Goal: Contribute content: Contribute content

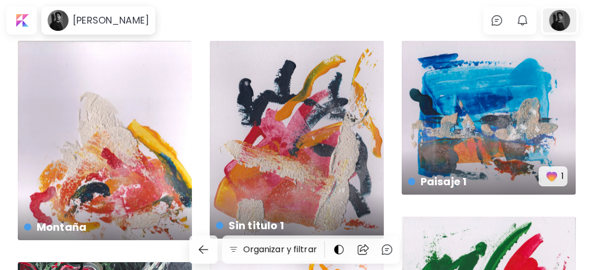
click at [395, 21] on div at bounding box center [559, 20] width 33 height 24
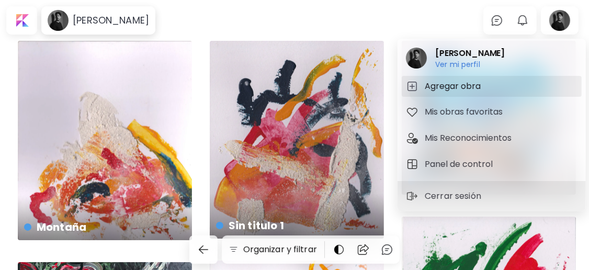
click at [395, 88] on h5 "Agregar obra" at bounding box center [453, 86] width 59 height 13
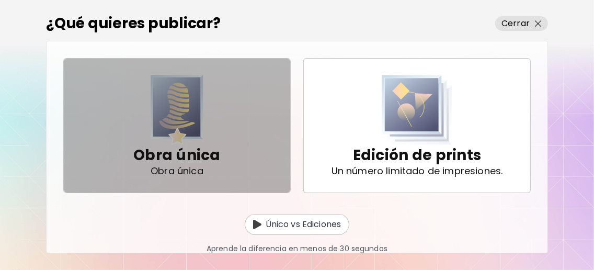
click at [221, 156] on p "Obra única" at bounding box center [176, 155] width 87 height 21
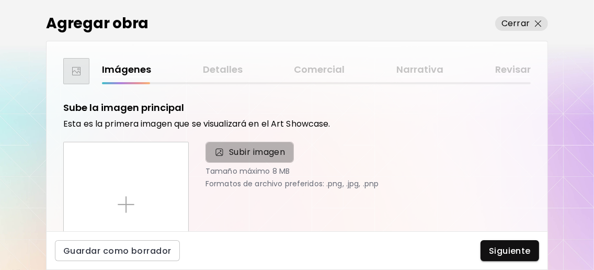
drag, startPoint x: 227, startPoint y: 155, endPoint x: 236, endPoint y: 152, distance: 9.4
click at [228, 154] on span "Subir imagen" at bounding box center [250, 152] width 72 height 13
click at [0, 0] on input "Subir imagen" at bounding box center [0, 0] width 0 height 0
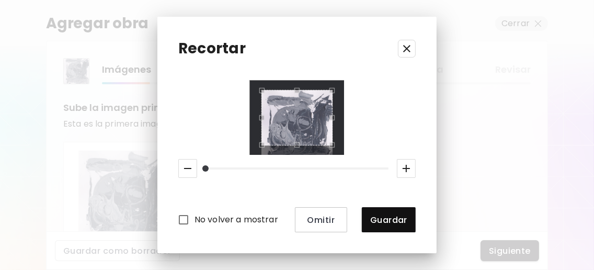
click at [395, 45] on icon "button" at bounding box center [406, 48] width 13 height 13
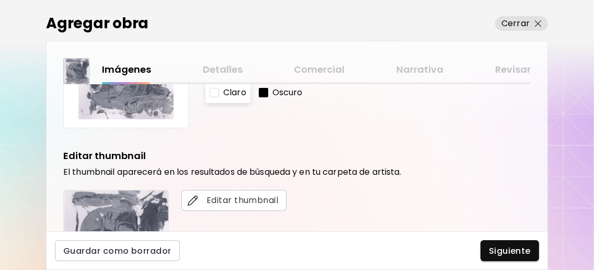
scroll to position [69, 0]
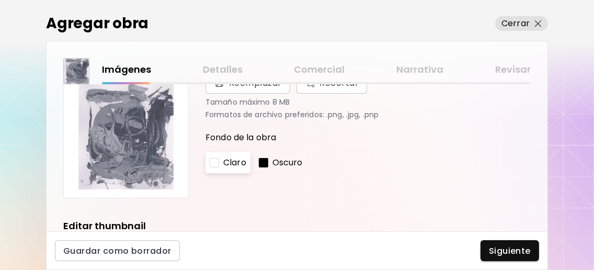
click at [282, 166] on p "Oscuro" at bounding box center [287, 162] width 30 height 13
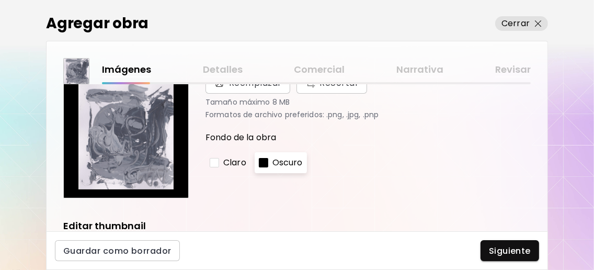
click at [216, 167] on div at bounding box center [214, 162] width 9 height 9
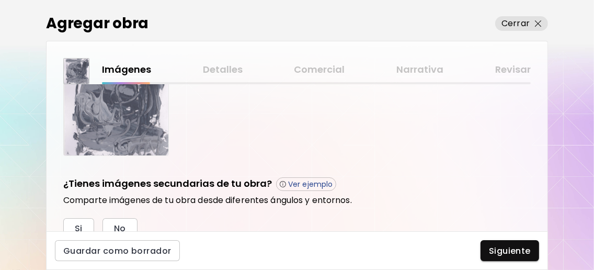
scroll to position [348, 0]
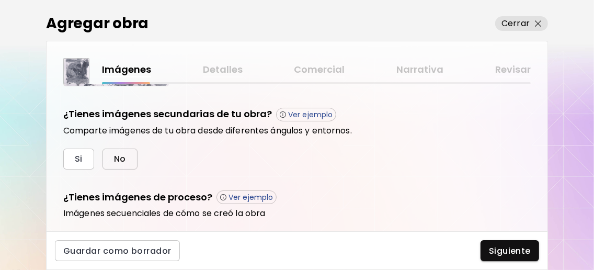
click at [129, 158] on button "No" at bounding box center [119, 158] width 35 height 21
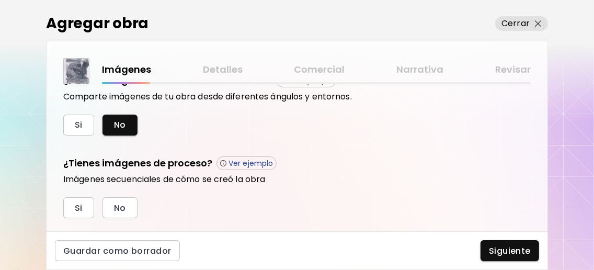
scroll to position [409, 0]
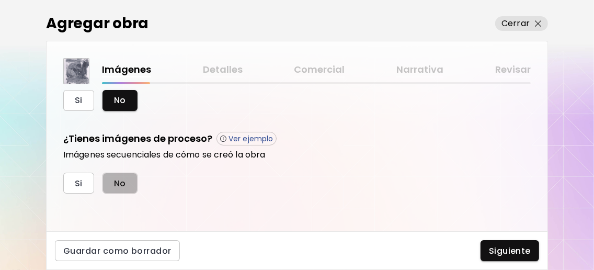
click at [121, 181] on span "No" at bounding box center [120, 183] width 12 height 11
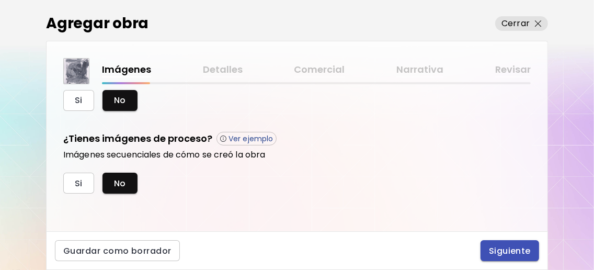
click at [395, 255] on span "Siguiente" at bounding box center [510, 250] width 42 height 11
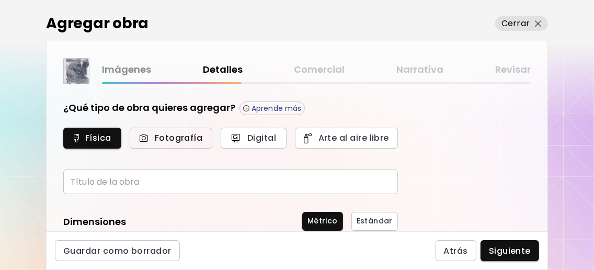
click at [174, 141] on span "Fotografía" at bounding box center [170, 137] width 59 height 11
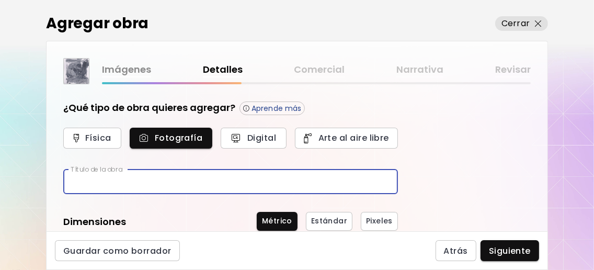
click at [164, 181] on input "text" at bounding box center [230, 181] width 335 height 25
type input "********"
click at [395, 194] on div "¿Qué tipo de obra quieres agregar? Aprende más Física Fotografía Digital Arte a…" at bounding box center [297, 157] width 501 height 147
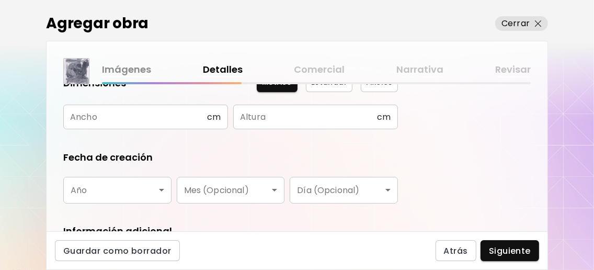
scroll to position [139, 0]
click at [160, 192] on body "0 0 Agregar obra Cerrar Imágenes Detalles Comercial Narrativa Revisar ¿Qué tipo…" at bounding box center [297, 135] width 594 height 270
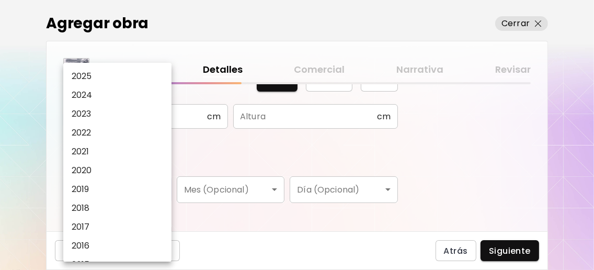
click at [128, 99] on li "2024" at bounding box center [119, 95] width 113 height 19
type input "****"
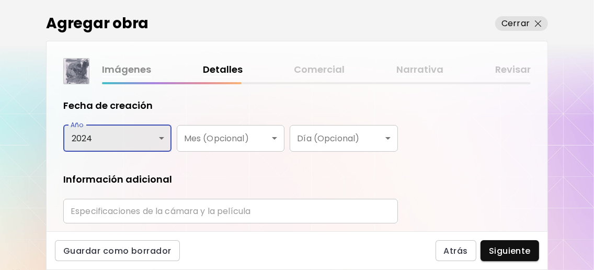
scroll to position [209, 0]
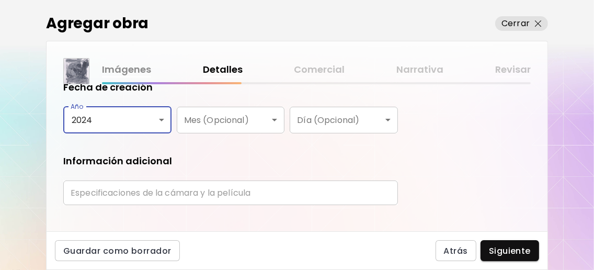
click at [213, 199] on input "text" at bounding box center [230, 192] width 335 height 25
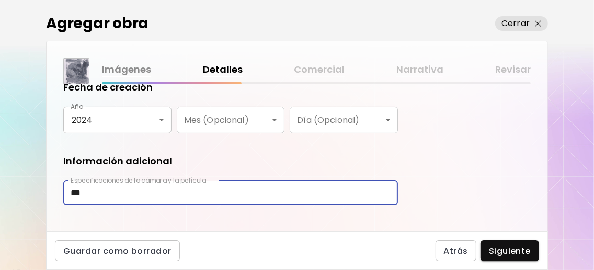
type input "***"
click at [395, 208] on div "¿Qué tipo de obra quieres agregar? Aprende más Física Fotografía Digital Arte a…" at bounding box center [297, 157] width 501 height 147
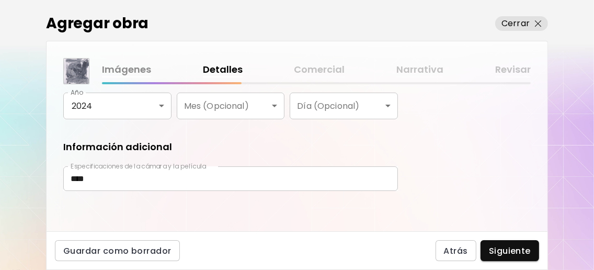
scroll to position [227, 0]
click at [327, 64] on div "Imágenes Detalles Comercial Narrativa Revisar" at bounding box center [316, 69] width 429 height 15
click at [324, 66] on div "Imágenes Detalles Comercial Narrativa Revisar" at bounding box center [316, 69] width 429 height 15
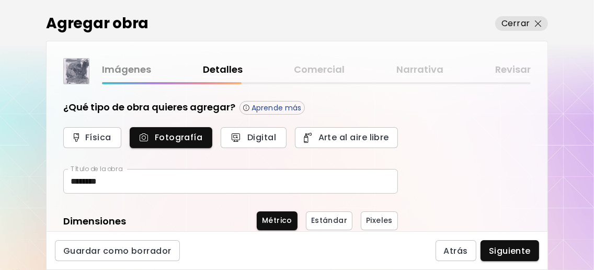
scroll to position [0, 0]
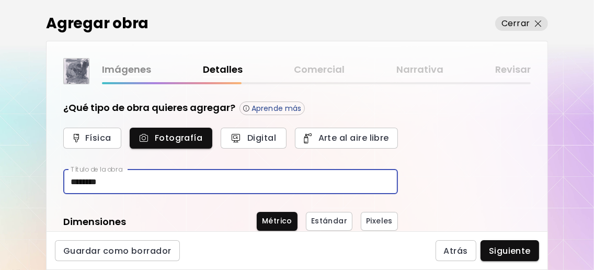
click at [79, 182] on input "********" at bounding box center [230, 181] width 335 height 25
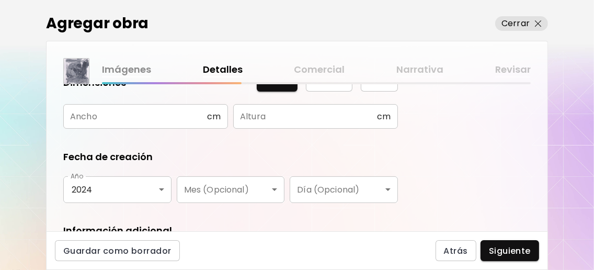
scroll to position [227, 0]
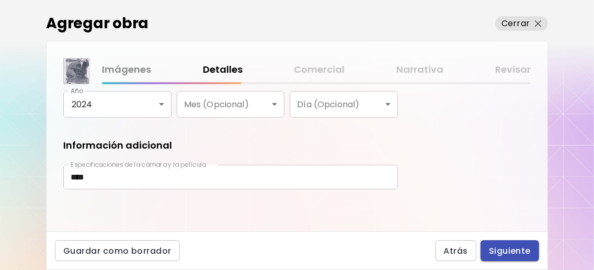
type input "*********"
click at [395, 253] on span "Siguiente" at bounding box center [510, 250] width 42 height 11
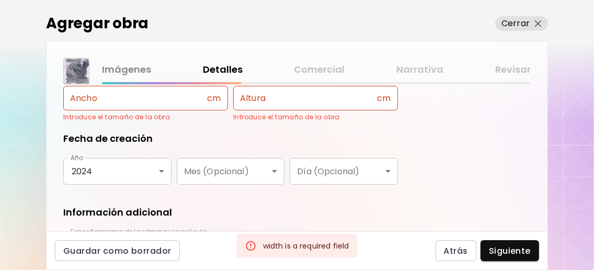
scroll to position [87, 0]
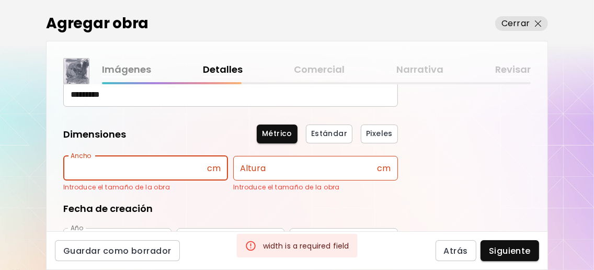
drag, startPoint x: 165, startPoint y: 168, endPoint x: 165, endPoint y: 158, distance: 10.5
click at [165, 168] on input "text" at bounding box center [135, 168] width 144 height 25
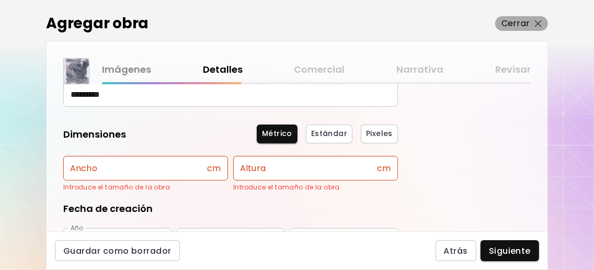
click at [395, 24] on img "button" at bounding box center [538, 23] width 7 height 7
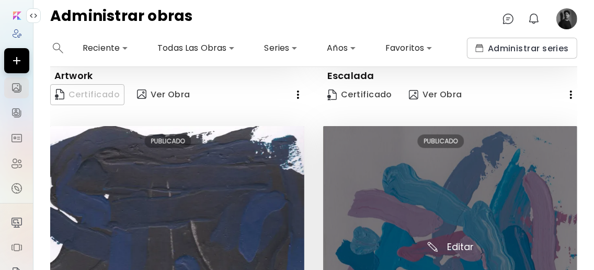
scroll to position [348, 0]
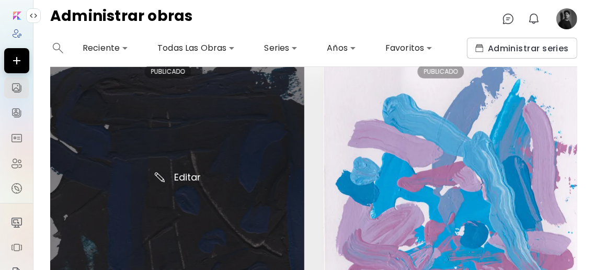
click at [194, 176] on img at bounding box center [177, 183] width 254 height 254
